Goal: Task Accomplishment & Management: Manage account settings

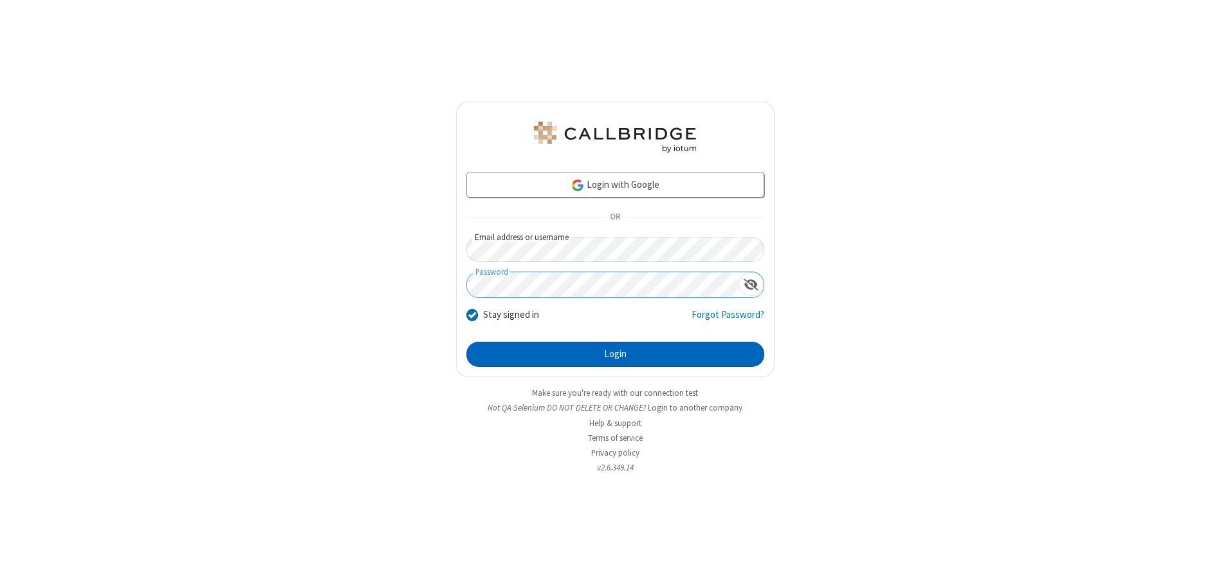
click at [615, 354] on button "Login" at bounding box center [615, 355] width 298 height 26
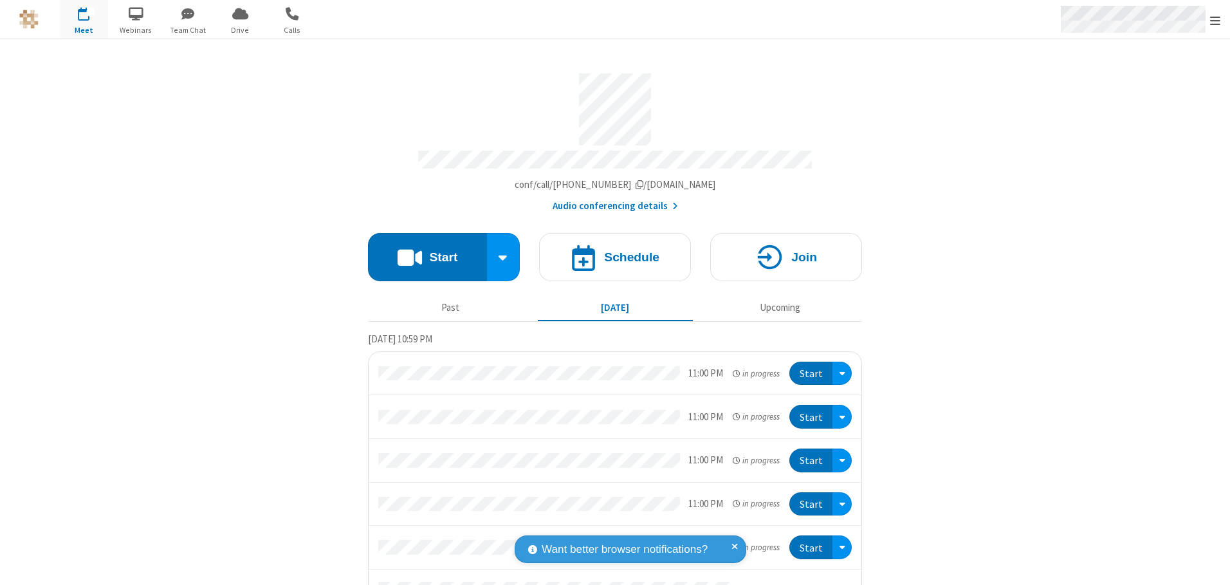
click at [1215, 20] on span "Open menu" at bounding box center [1215, 20] width 10 height 13
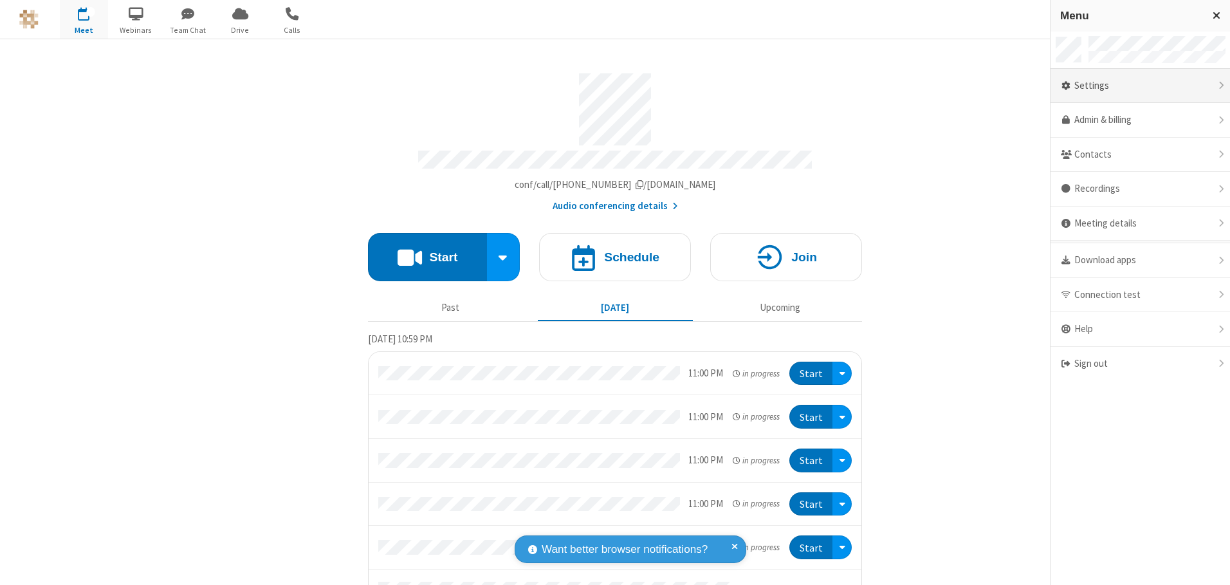
click at [1140, 86] on div "Settings" at bounding box center [1141, 86] width 180 height 35
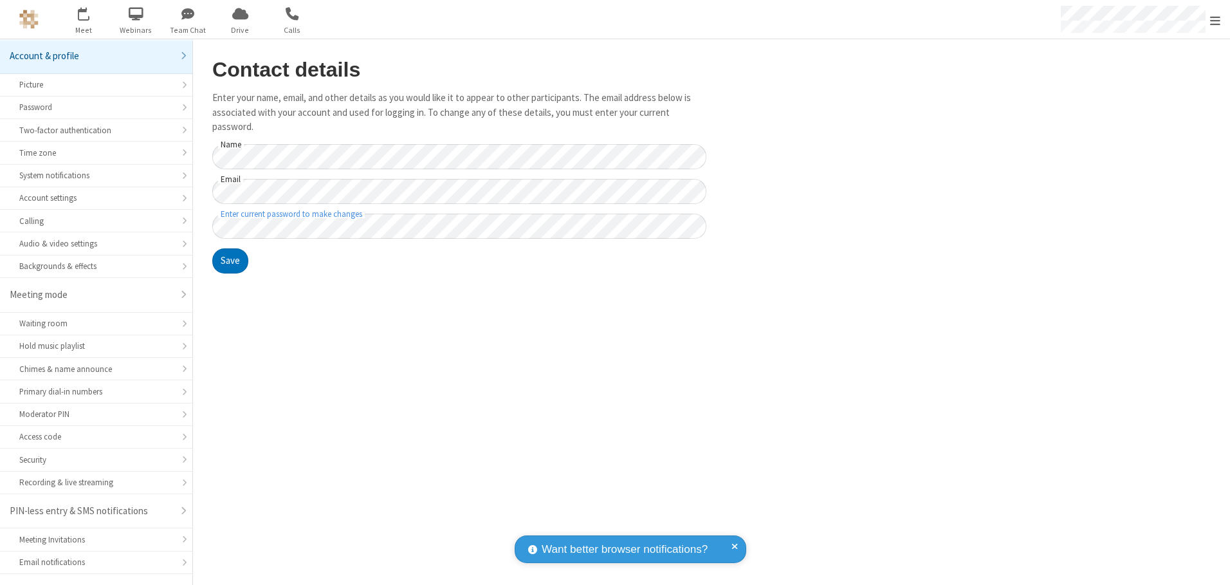
scroll to position [23, 0]
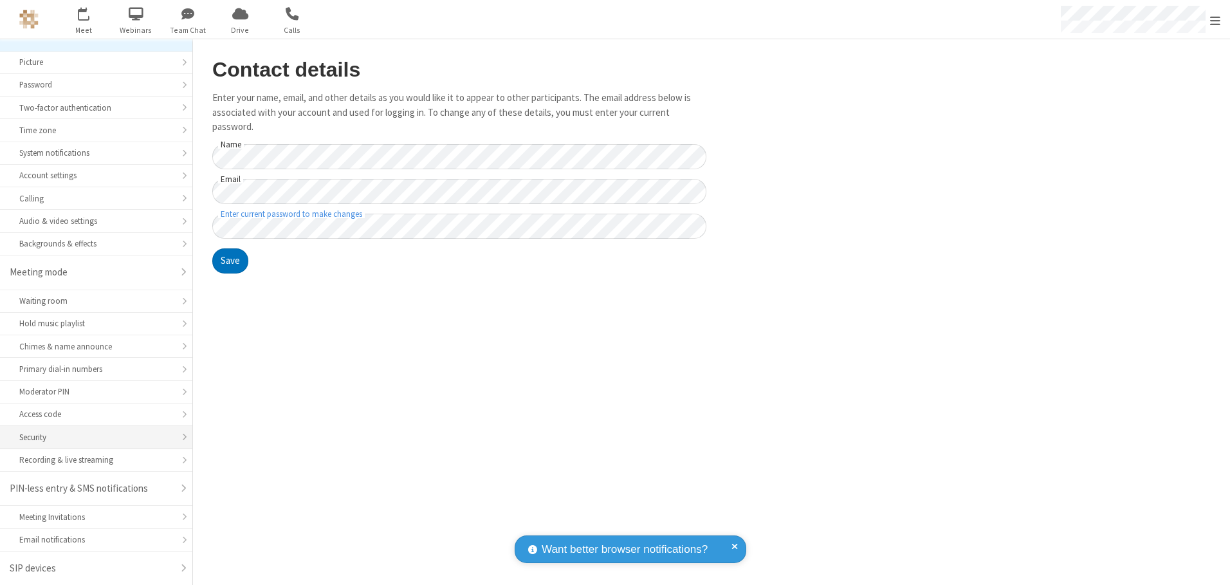
click at [91, 437] on div "Security" at bounding box center [96, 437] width 154 height 12
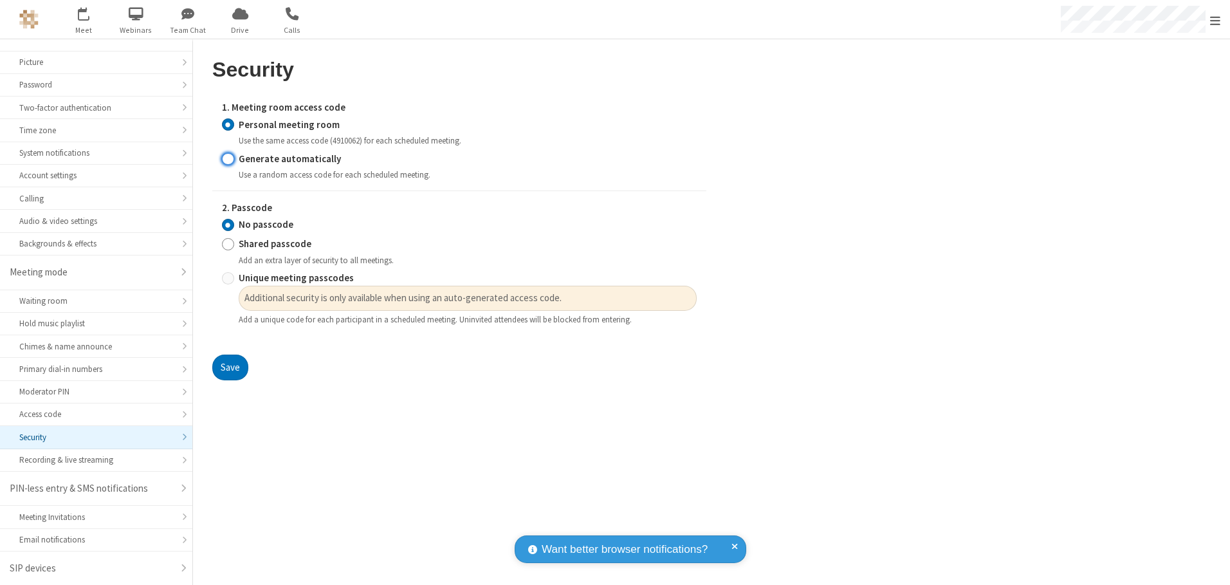
click at [228, 158] on input "Generate automatically" at bounding box center [228, 159] width 12 height 14
radio input "true"
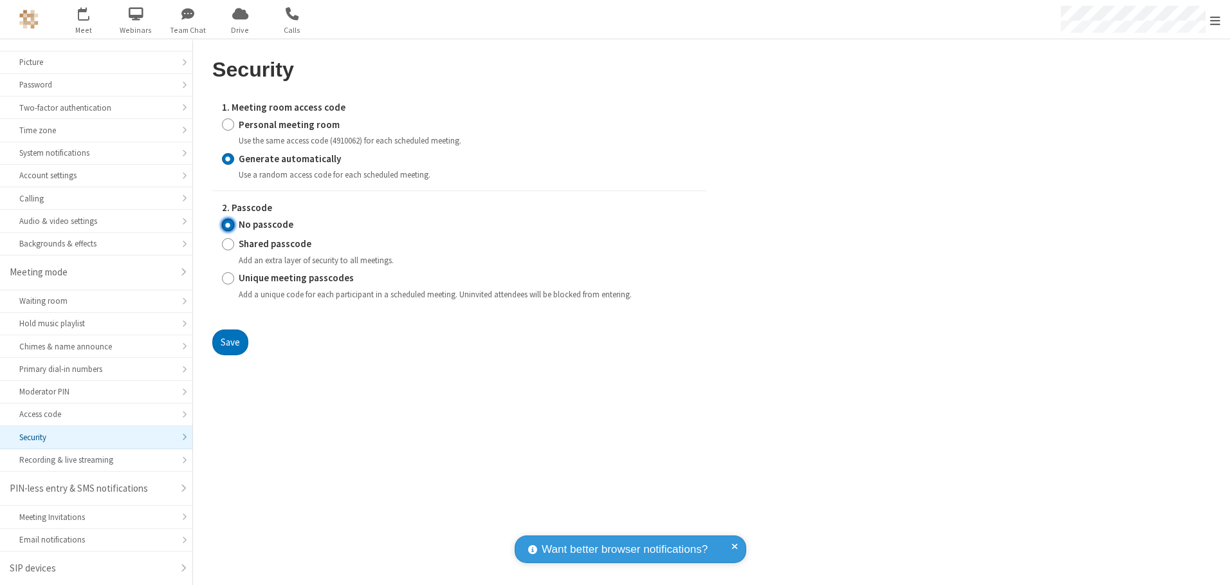
click at [228, 225] on input "No passcode" at bounding box center [228, 225] width 12 height 14
click at [230, 342] on button "Save" at bounding box center [230, 342] width 36 height 26
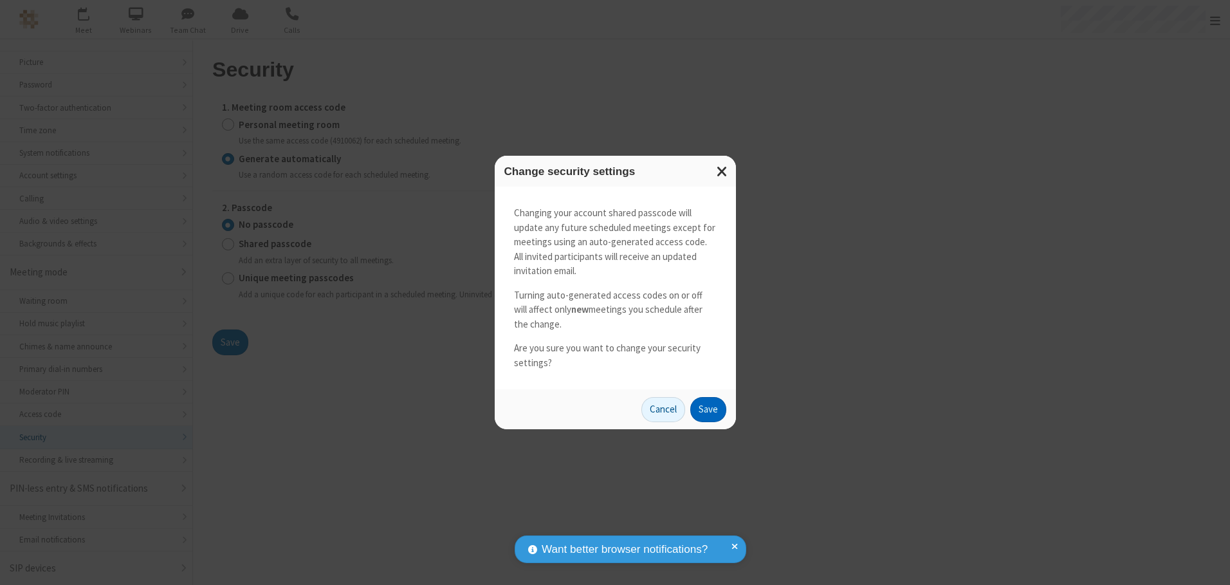
click at [708, 409] on button "Save" at bounding box center [708, 410] width 36 height 26
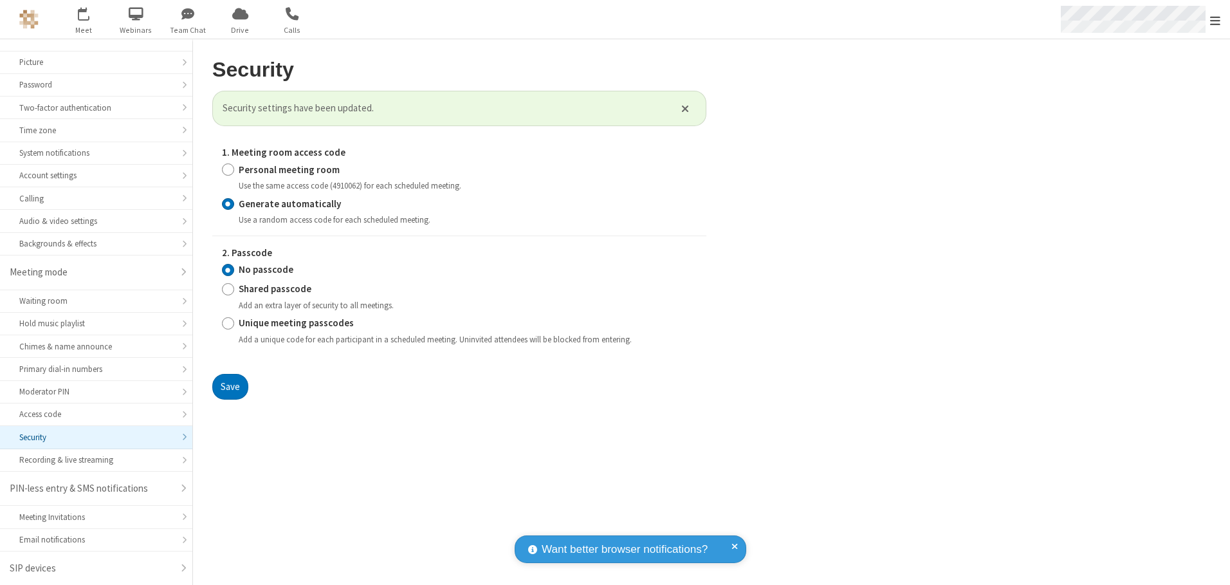
click at [1215, 20] on span "Open menu" at bounding box center [1215, 20] width 10 height 13
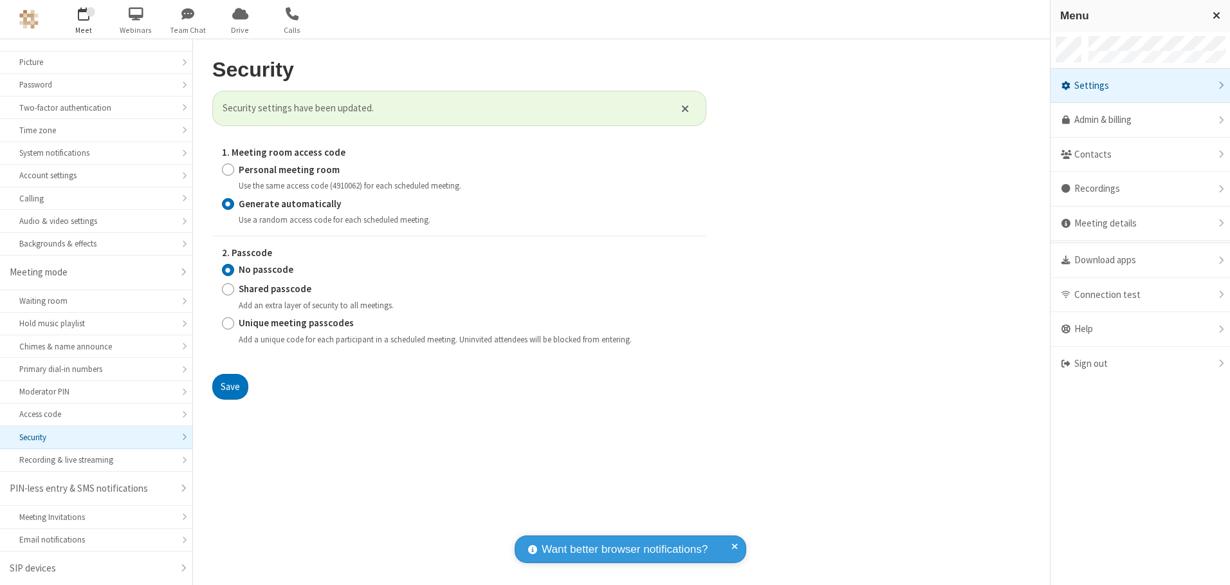
click at [84, 19] on span "button" at bounding box center [84, 14] width 48 height 22
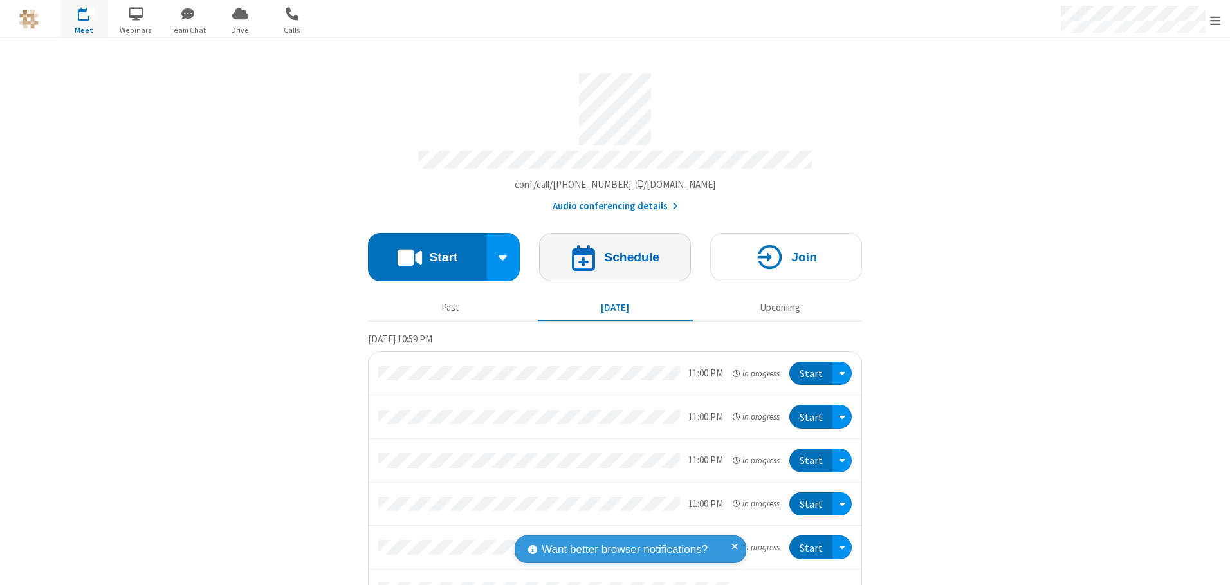
click at [610, 252] on h4 "Schedule" at bounding box center [631, 257] width 55 height 12
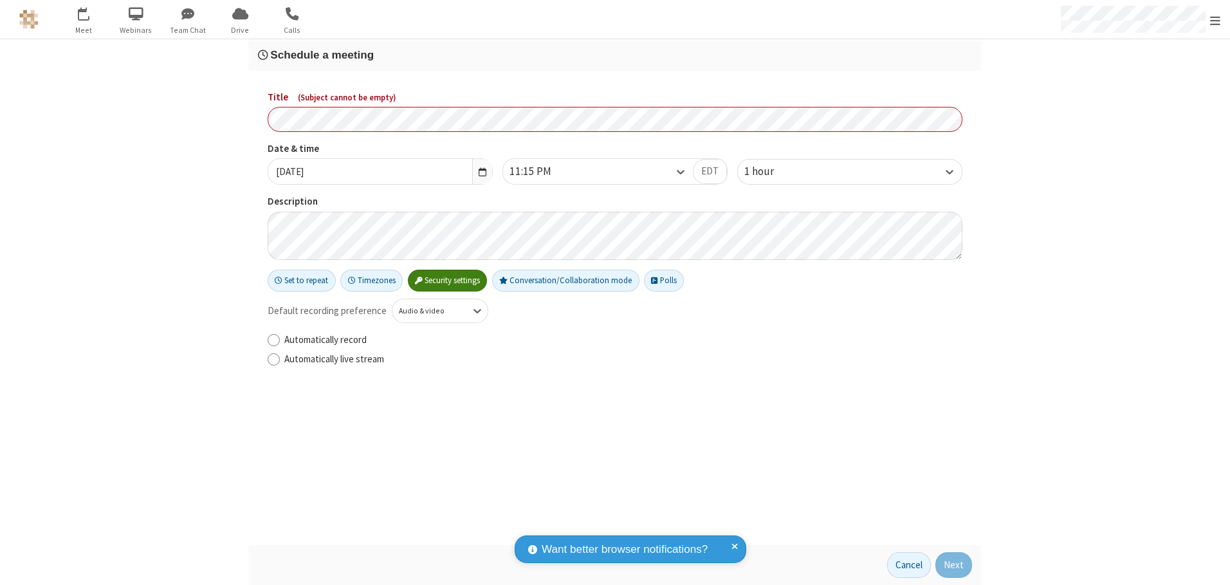
click at [615, 55] on h3 "Schedule a meeting" at bounding box center [615, 55] width 714 height 12
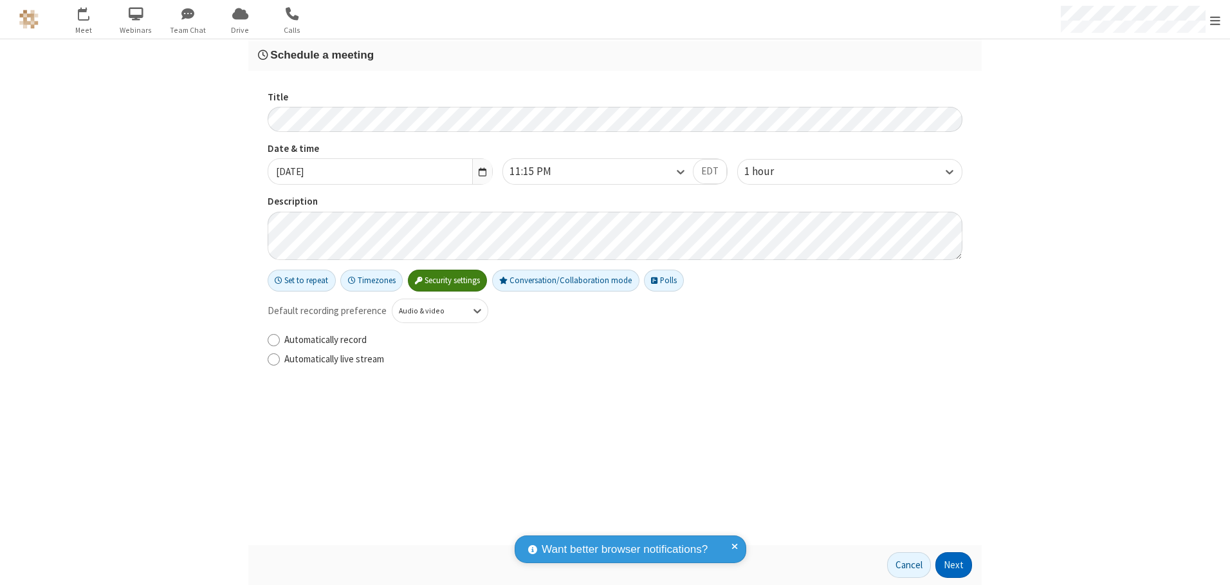
click at [954, 565] on button "Next" at bounding box center [953, 565] width 37 height 26
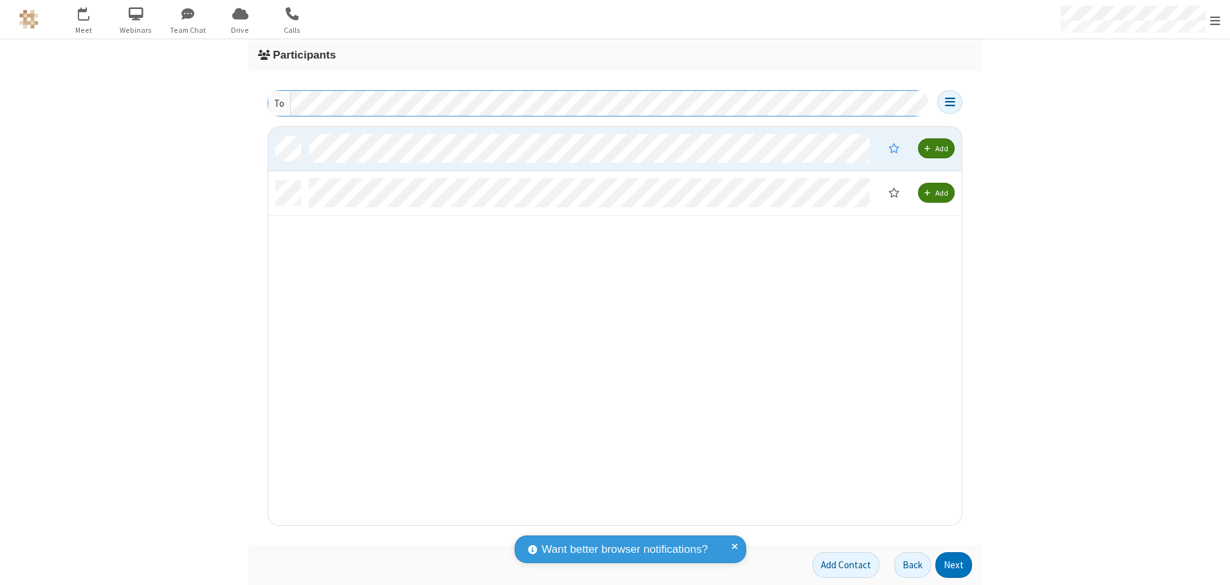
scroll to position [389, 684]
click at [954, 565] on button "Next" at bounding box center [953, 565] width 37 height 26
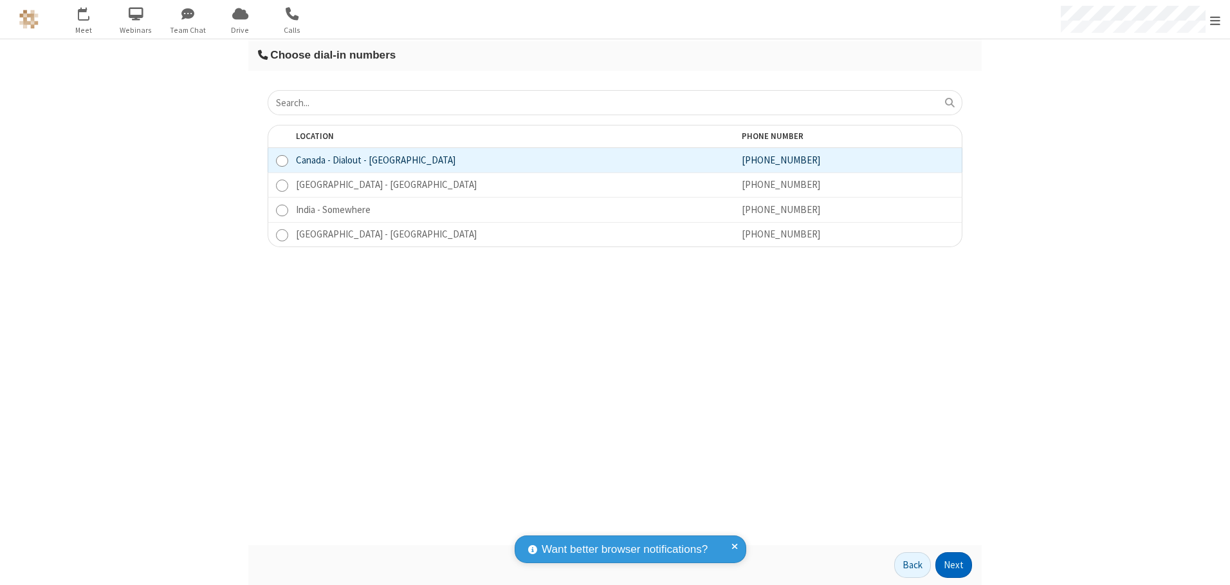
click at [954, 565] on button "Next" at bounding box center [953, 565] width 37 height 26
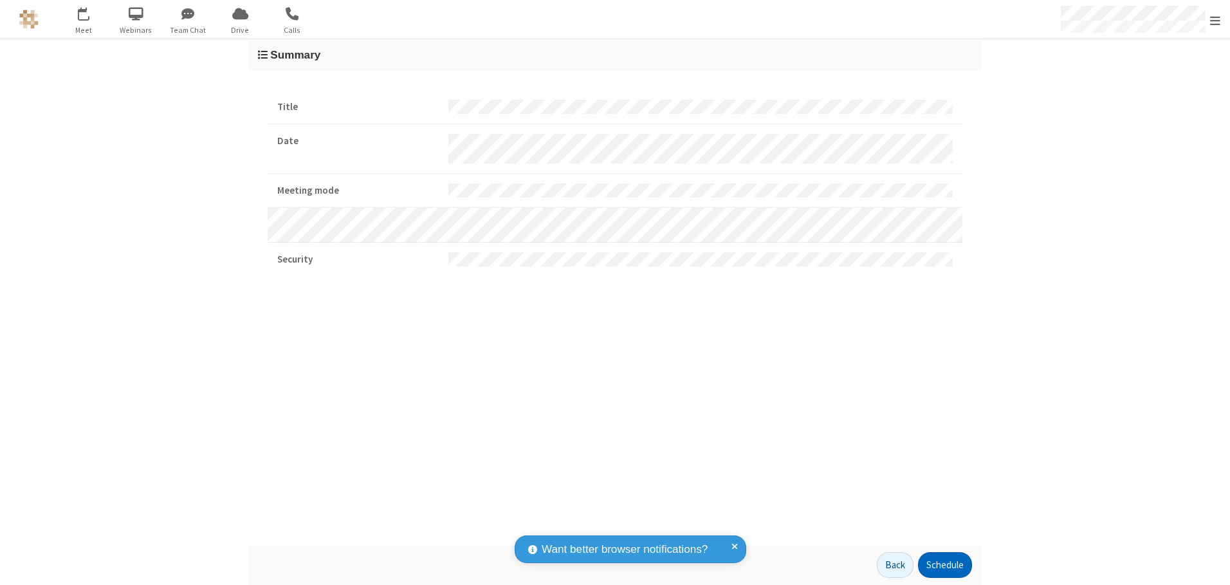
click at [944, 565] on button "Schedule" at bounding box center [945, 565] width 54 height 26
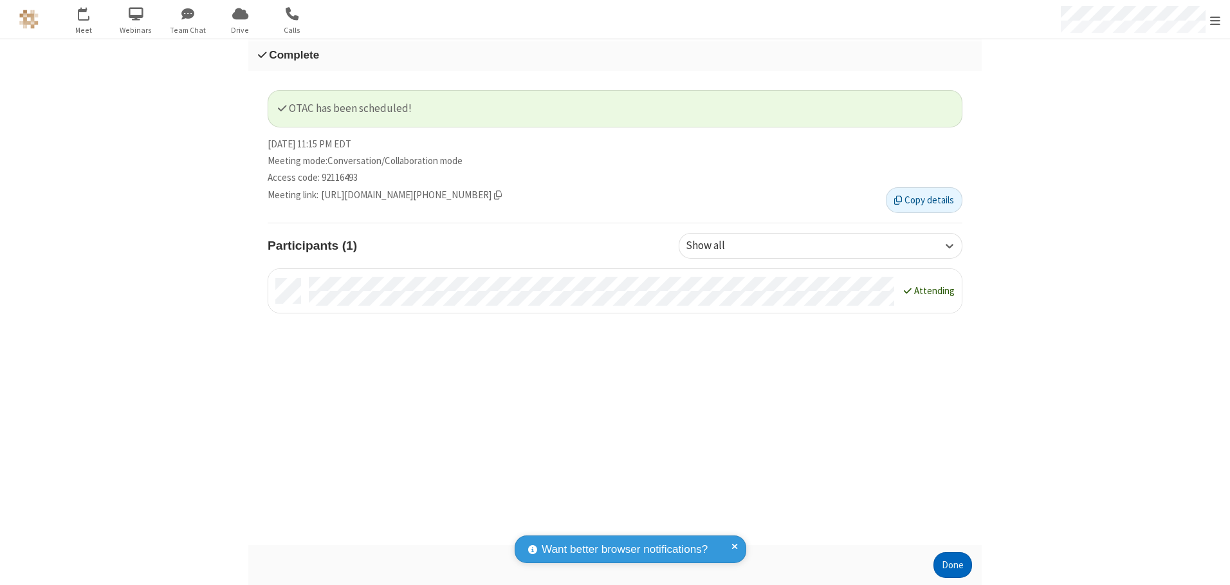
click at [953, 565] on button "Done" at bounding box center [953, 565] width 39 height 26
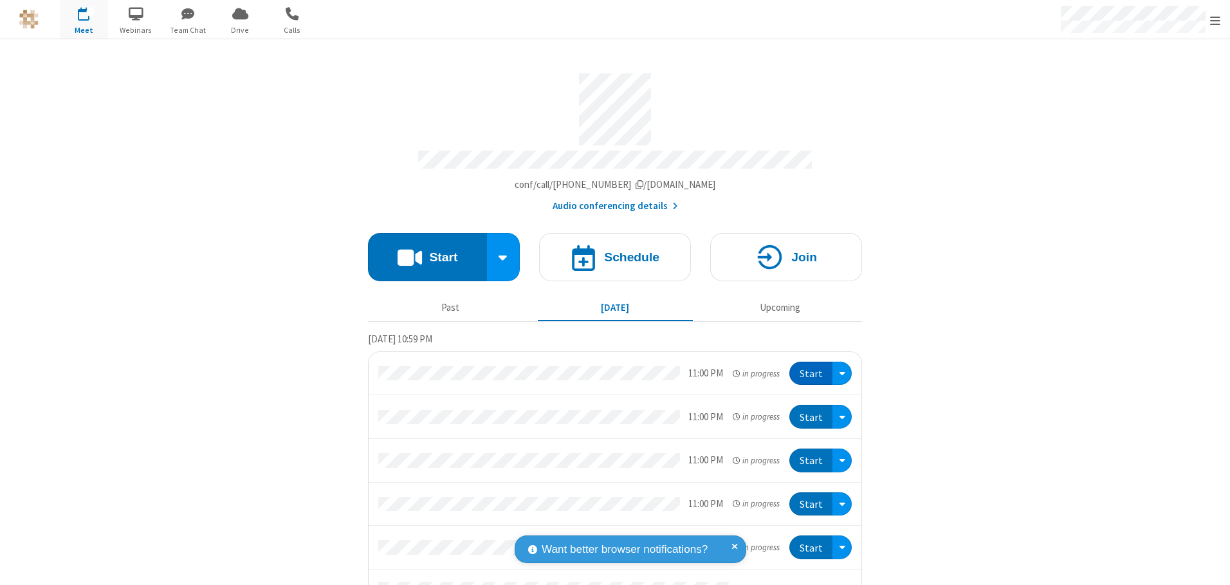
click at [807, 369] on button "Start" at bounding box center [810, 374] width 43 height 24
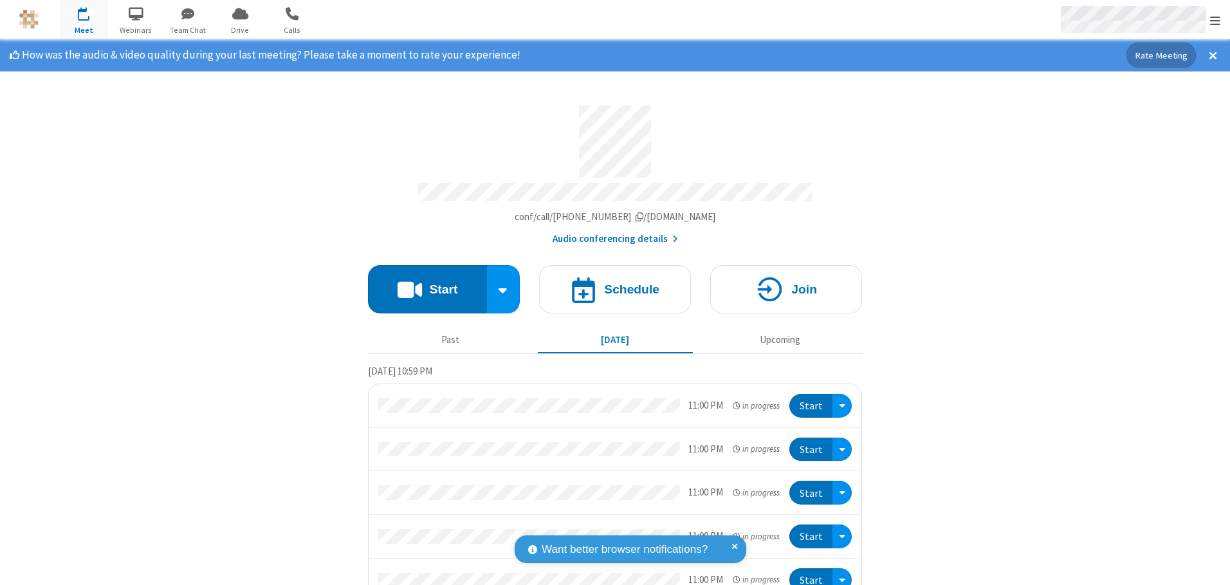
click at [1215, 20] on span "Open menu" at bounding box center [1215, 20] width 10 height 13
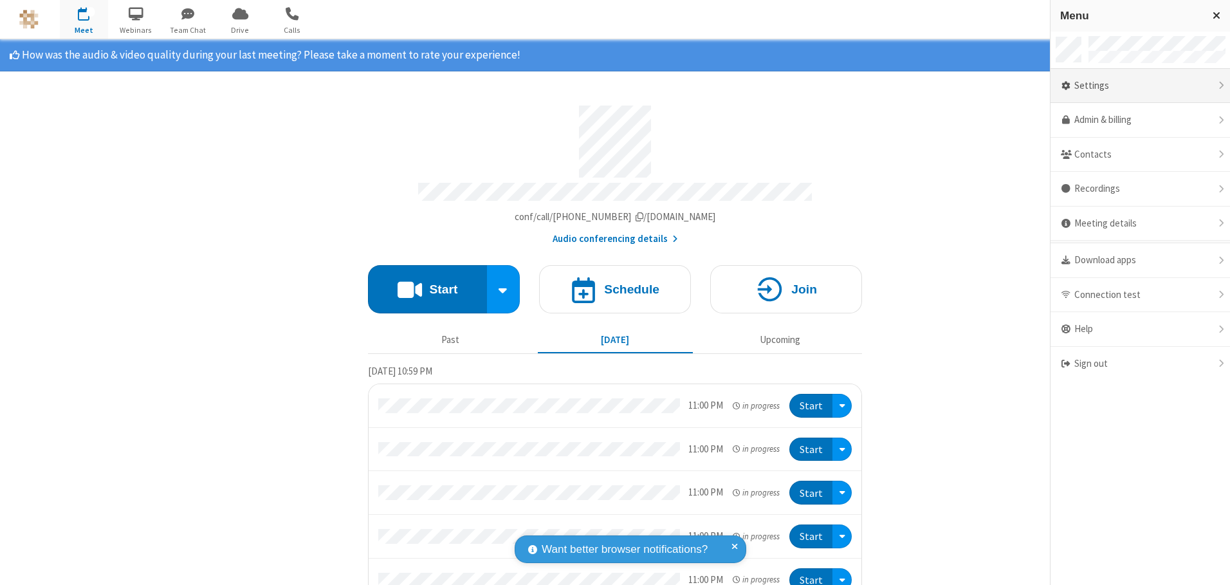
click at [1140, 86] on div "Settings" at bounding box center [1141, 86] width 180 height 35
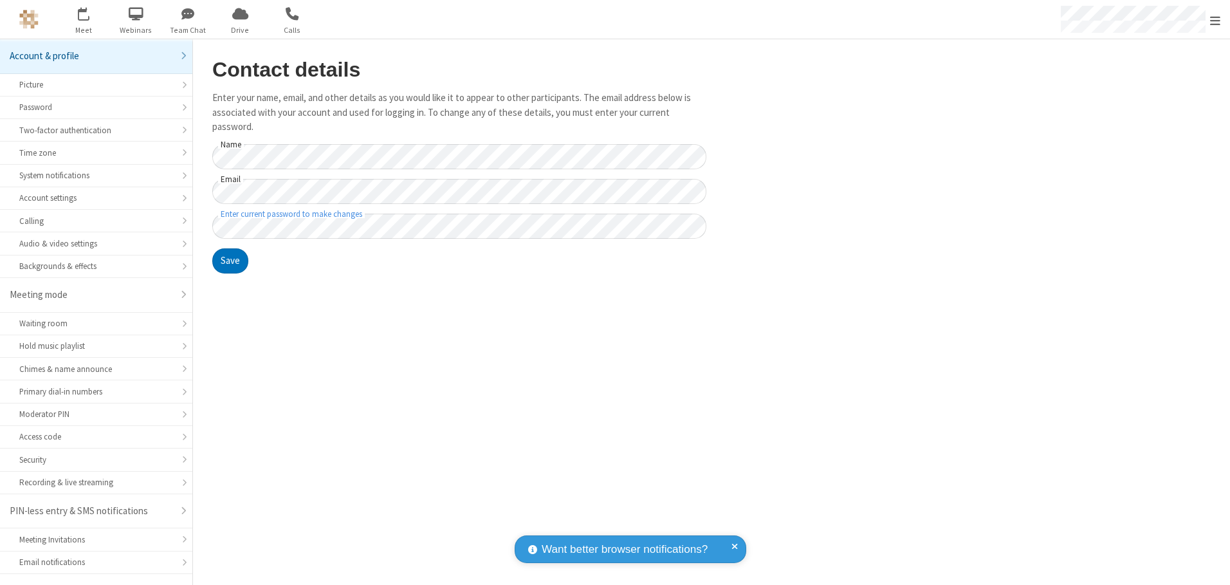
scroll to position [23, 0]
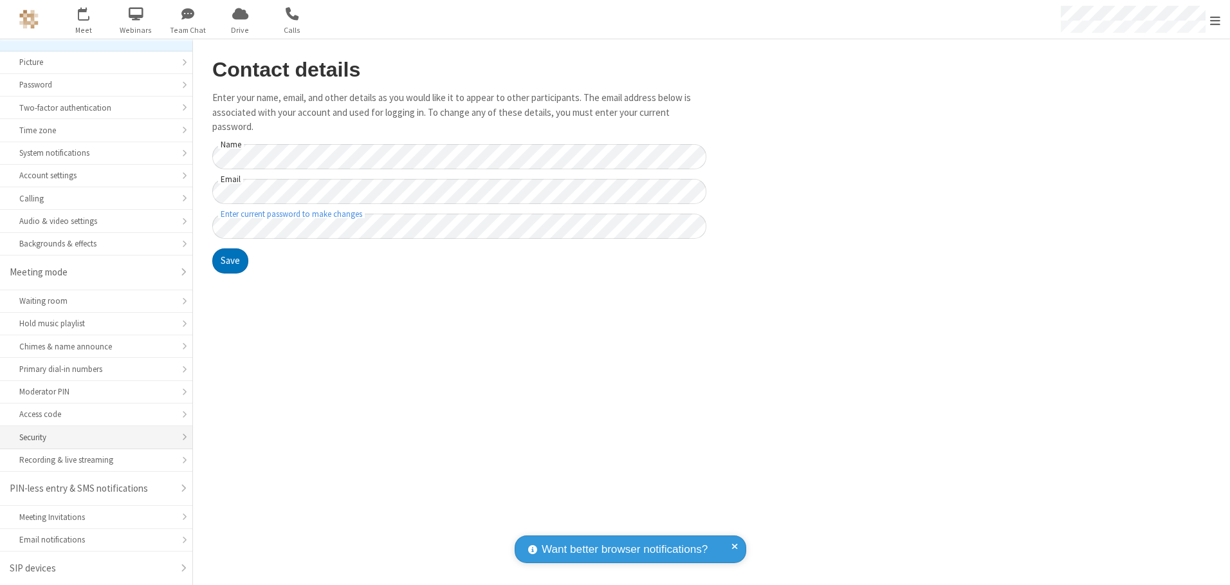
click at [91, 437] on div "Security" at bounding box center [96, 437] width 154 height 12
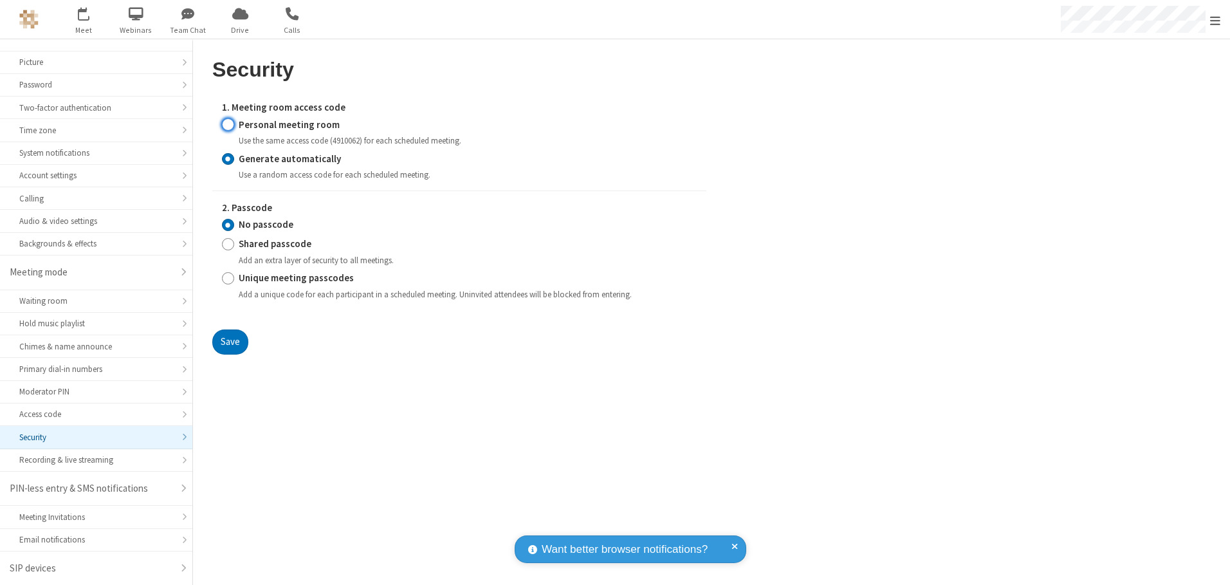
click at [228, 124] on input "Personal meeting room" at bounding box center [228, 125] width 12 height 14
radio input "true"
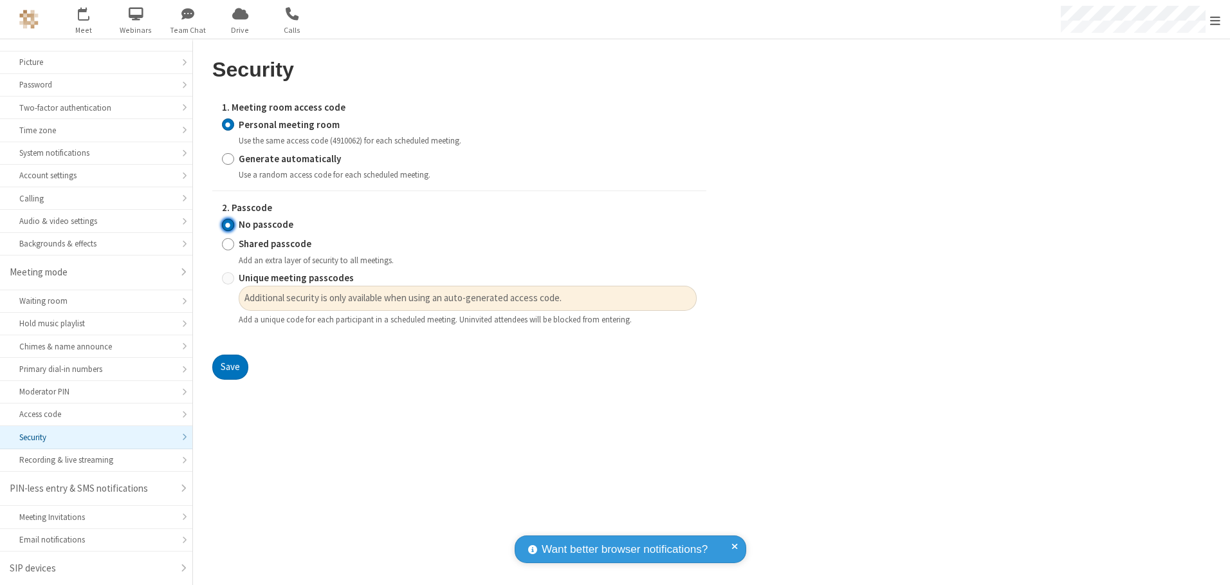
click at [228, 225] on input "No passcode" at bounding box center [228, 225] width 12 height 14
click at [230, 367] on button "Save" at bounding box center [230, 368] width 36 height 26
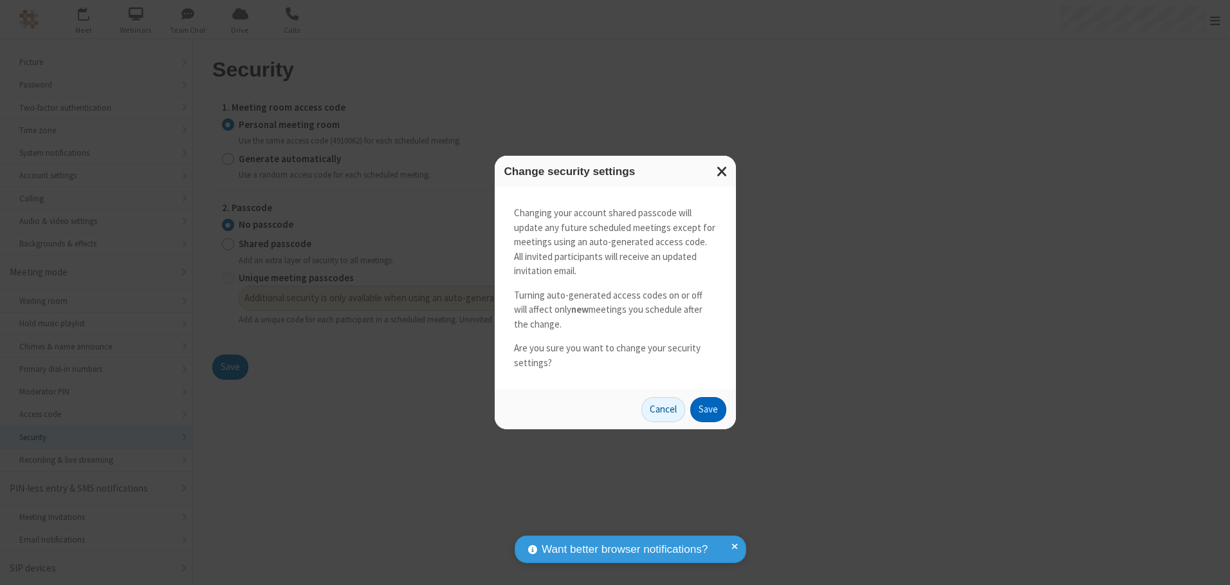
click at [708, 409] on button "Save" at bounding box center [708, 410] width 36 height 26
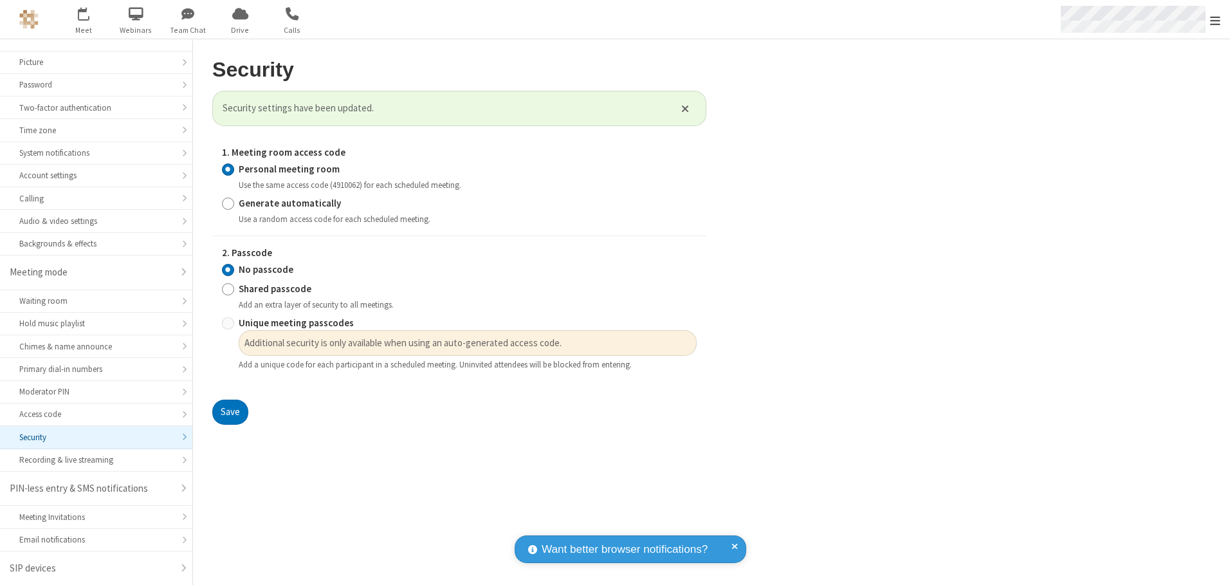
click at [1215, 19] on span "Open menu" at bounding box center [1215, 20] width 10 height 13
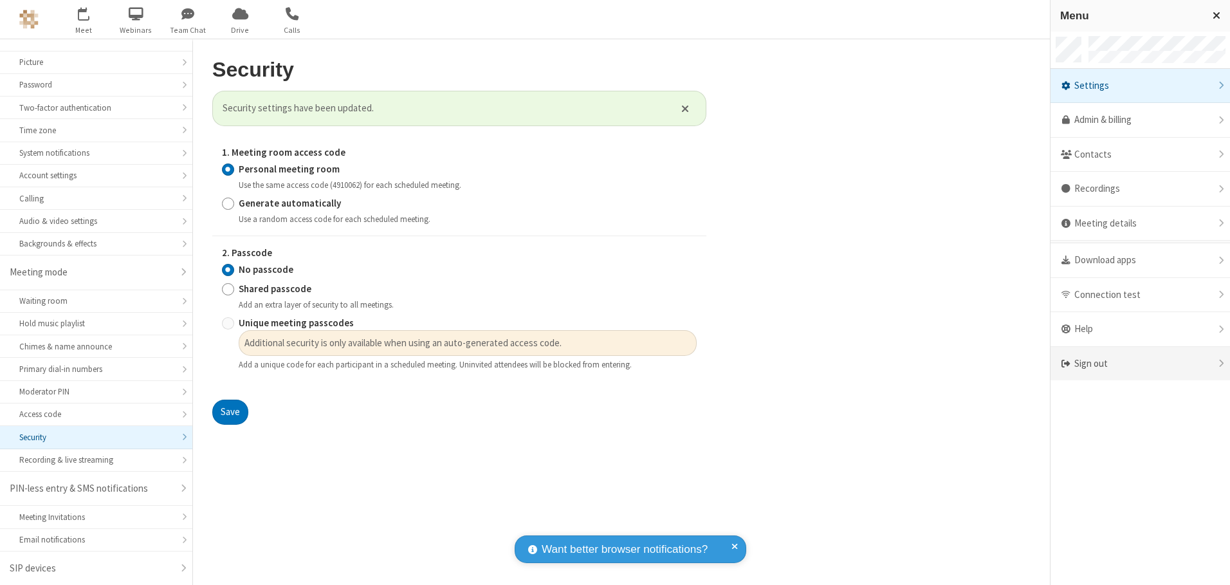
click at [1140, 364] on div "Sign out" at bounding box center [1141, 364] width 180 height 34
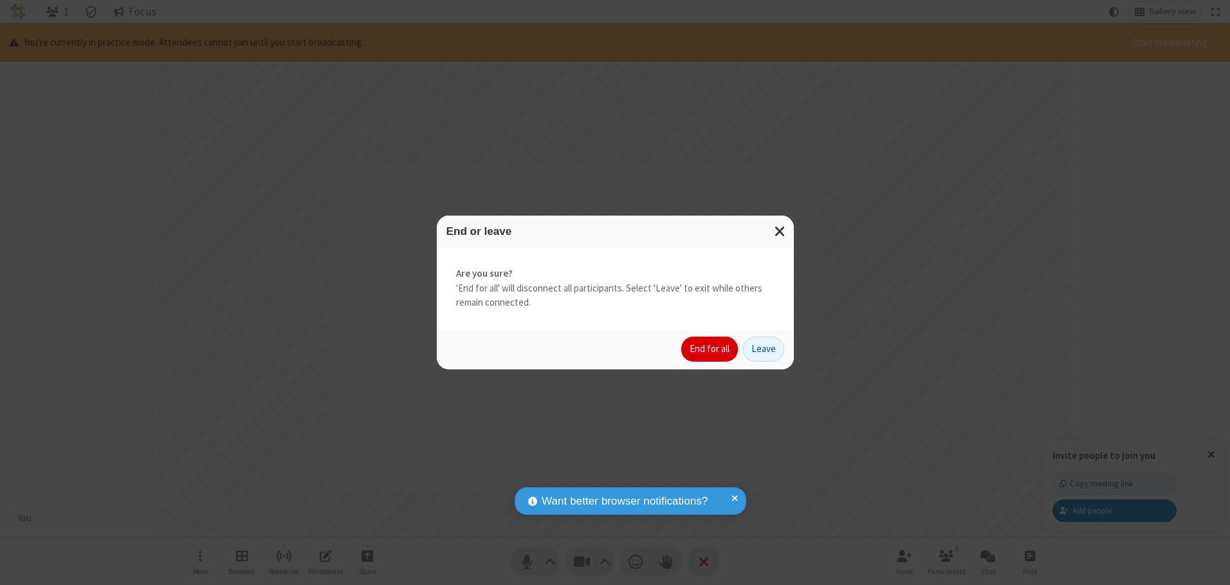
click at [710, 349] on button "End for all" at bounding box center [709, 349] width 57 height 26
